Goal: Task Accomplishment & Management: Manage account settings

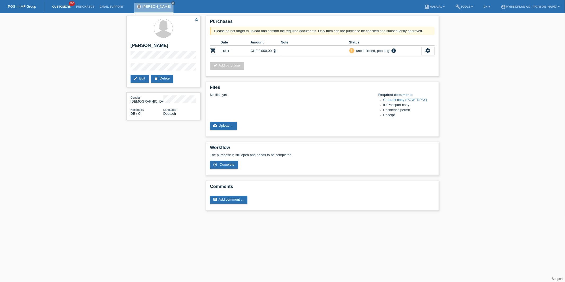
click at [66, 7] on link "Customers" at bounding box center [62, 6] width 24 height 3
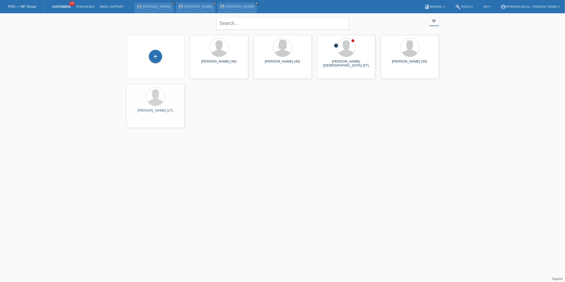
click at [169, 63] on div "+" at bounding box center [156, 57] width 50 height 14
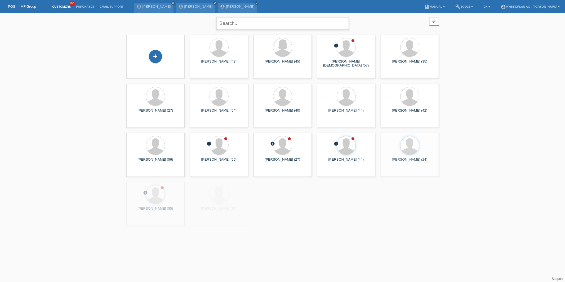
click at [283, 22] on input "text" at bounding box center [282, 23] width 132 height 12
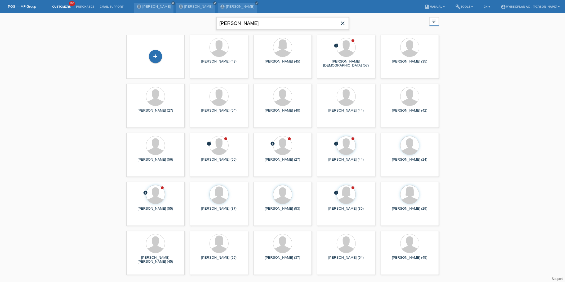
type input "asrat"
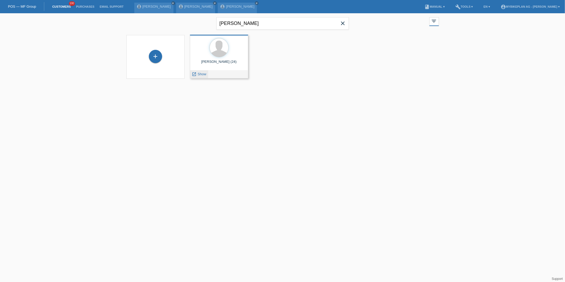
click at [197, 77] on div "launch Show" at bounding box center [199, 74] width 18 height 8
click at [197, 76] on link "launch Show" at bounding box center [199, 74] width 14 height 4
click at [346, 25] on icon "close" at bounding box center [343, 23] width 6 height 6
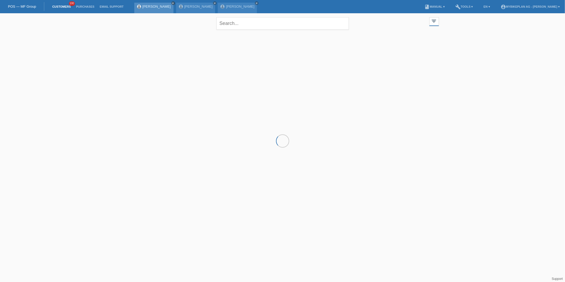
click at [172, 2] on icon "close" at bounding box center [173, 3] width 3 height 3
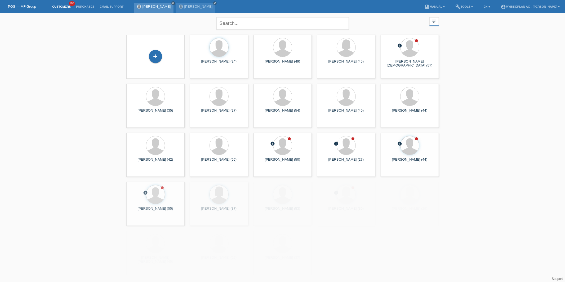
click at [175, 5] on link "close" at bounding box center [173, 3] width 4 height 4
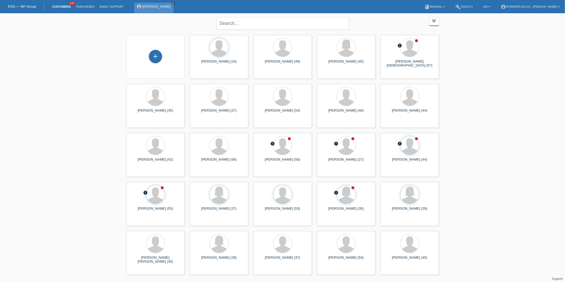
click at [171, 4] on link "close" at bounding box center [173, 3] width 4 height 4
click at [63, 5] on link "Customers" at bounding box center [62, 6] width 24 height 3
